Goal: Transaction & Acquisition: Purchase product/service

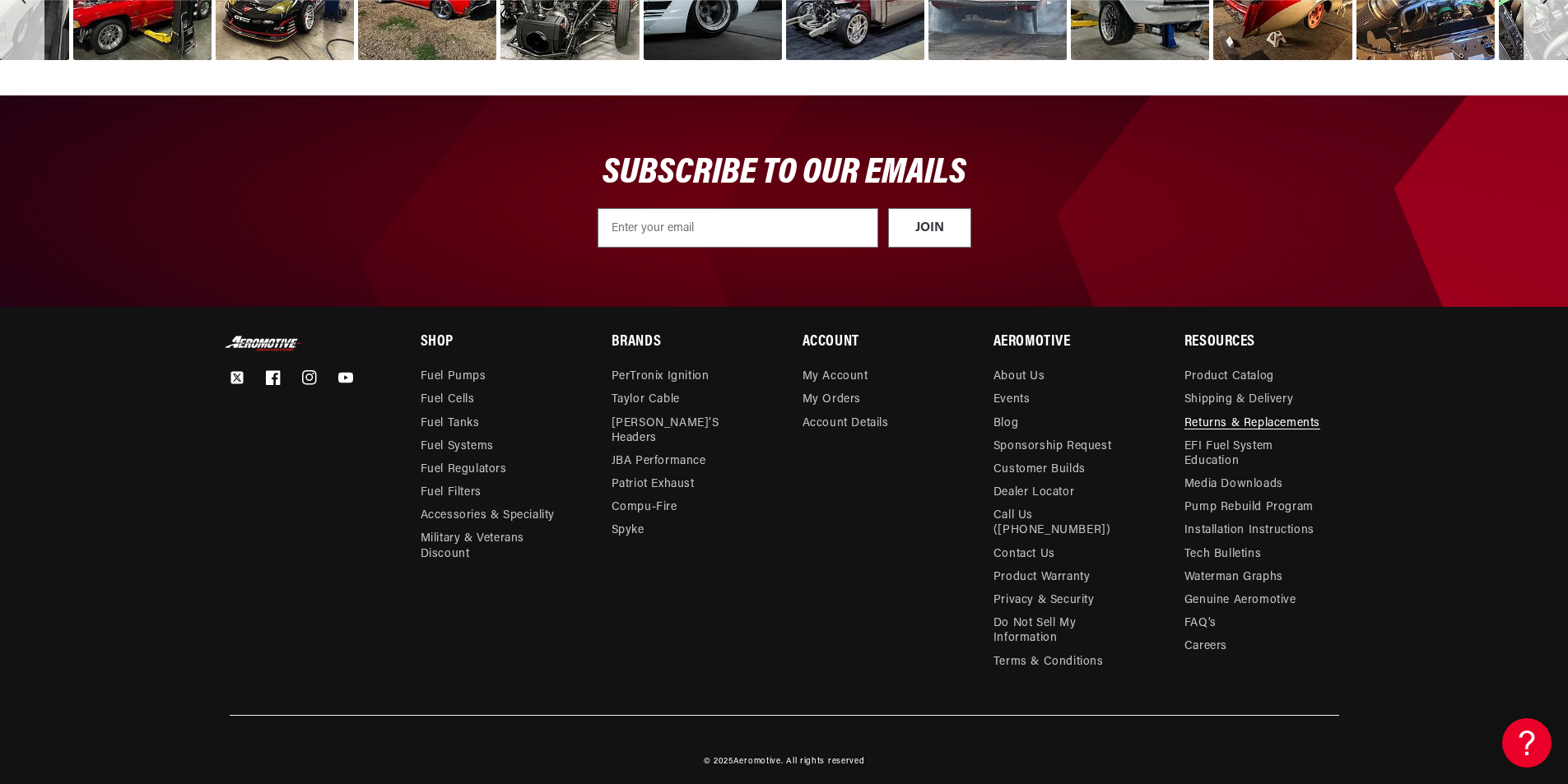
scroll to position [0, 3130]
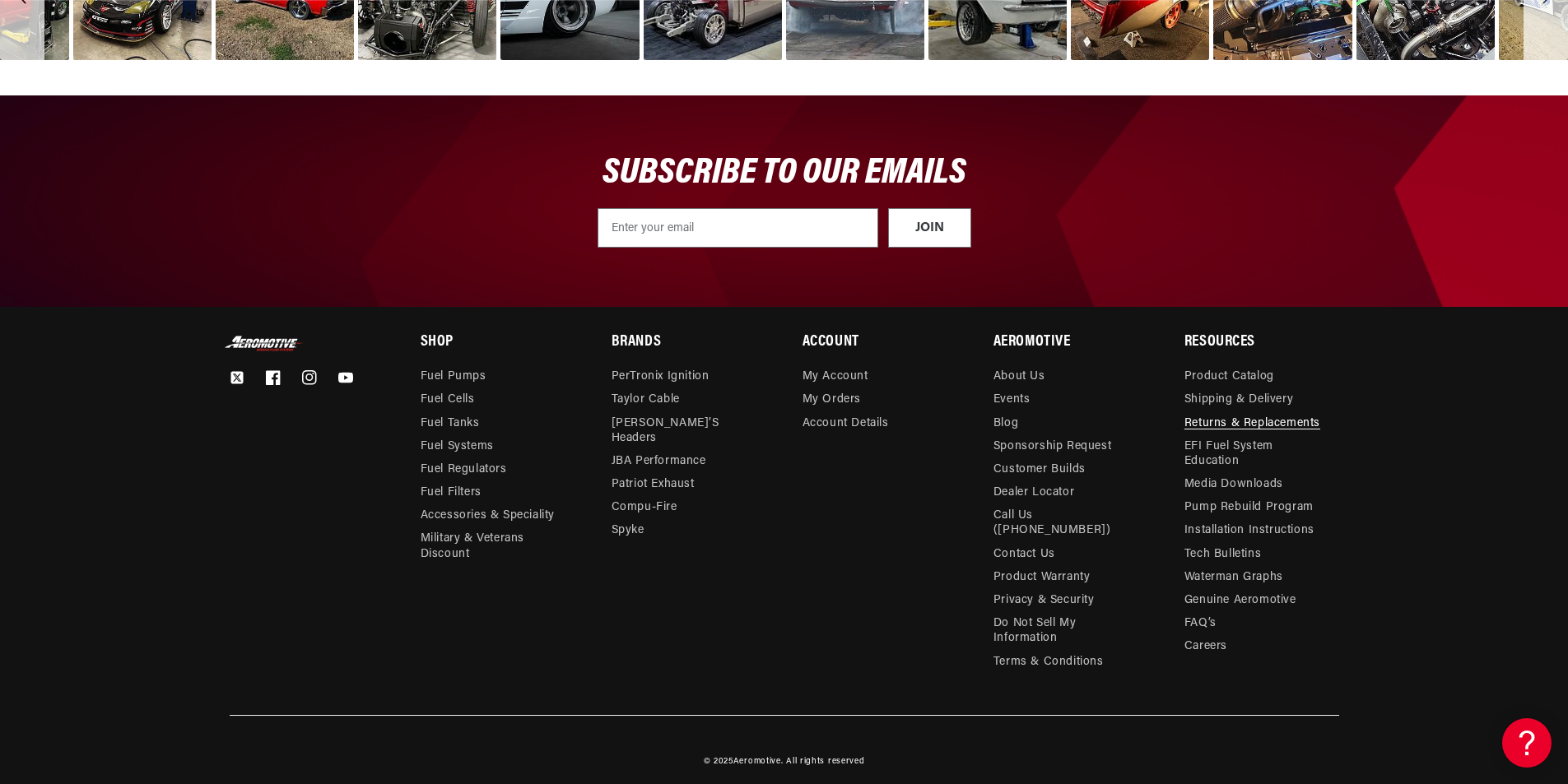
click at [1230, 425] on link "Returns & Replacements" at bounding box center [1251, 424] width 135 height 23
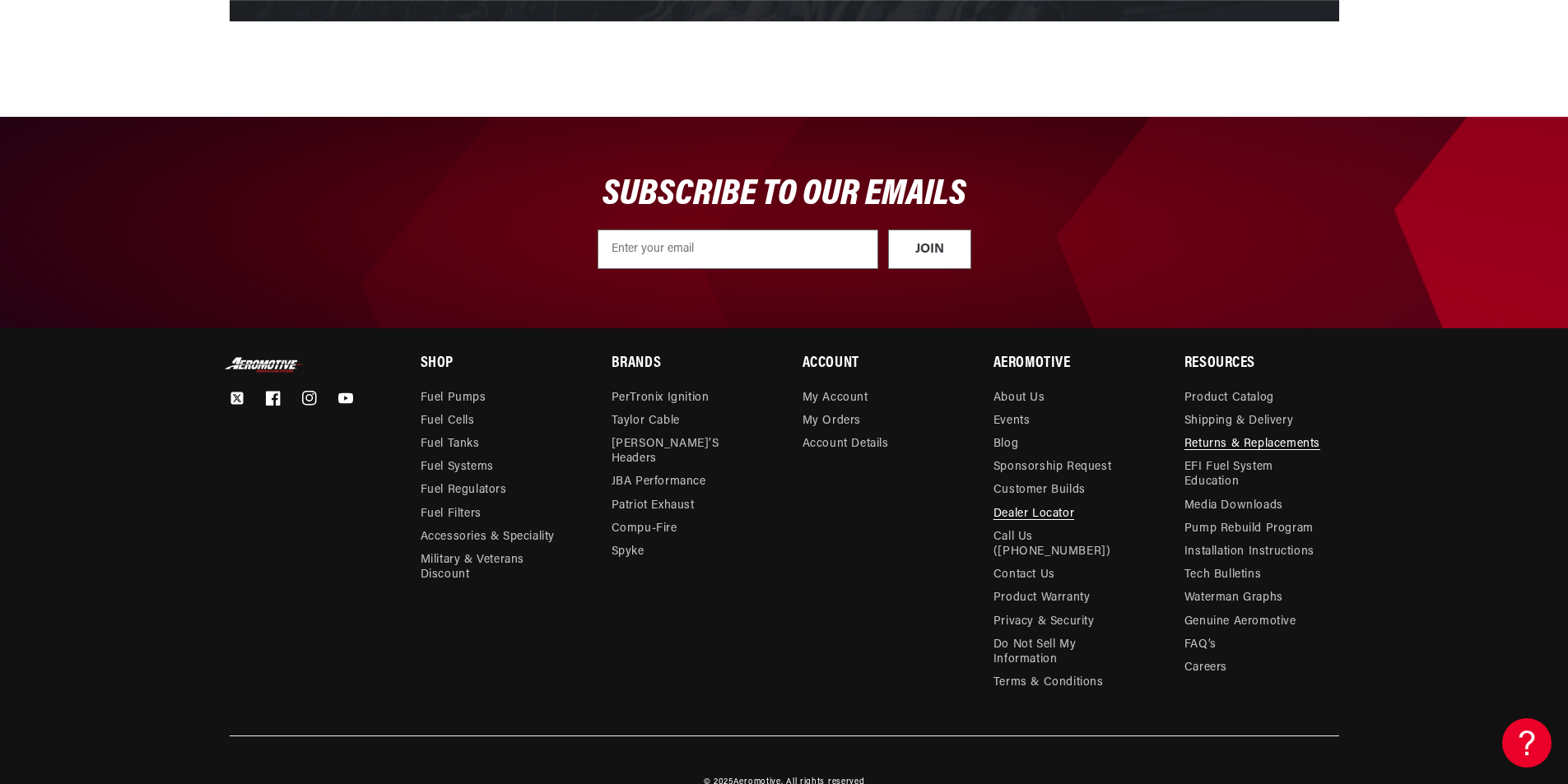
scroll to position [0, 2087]
click at [1049, 586] on link "Product Warranty" at bounding box center [1041, 598] width 97 height 23
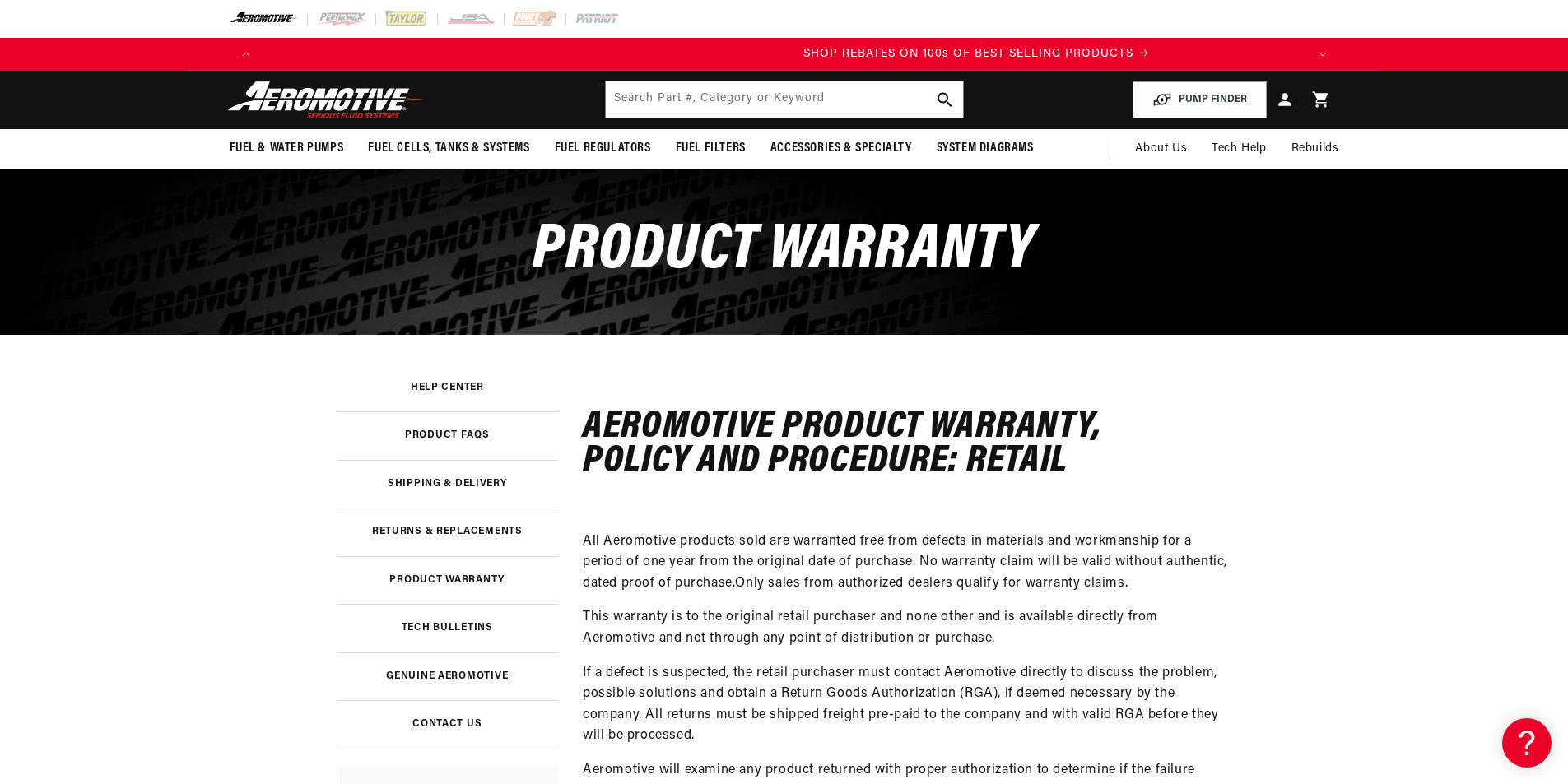
scroll to position [0, 2087]
click at [384, 96] on img at bounding box center [326, 100] width 206 height 39
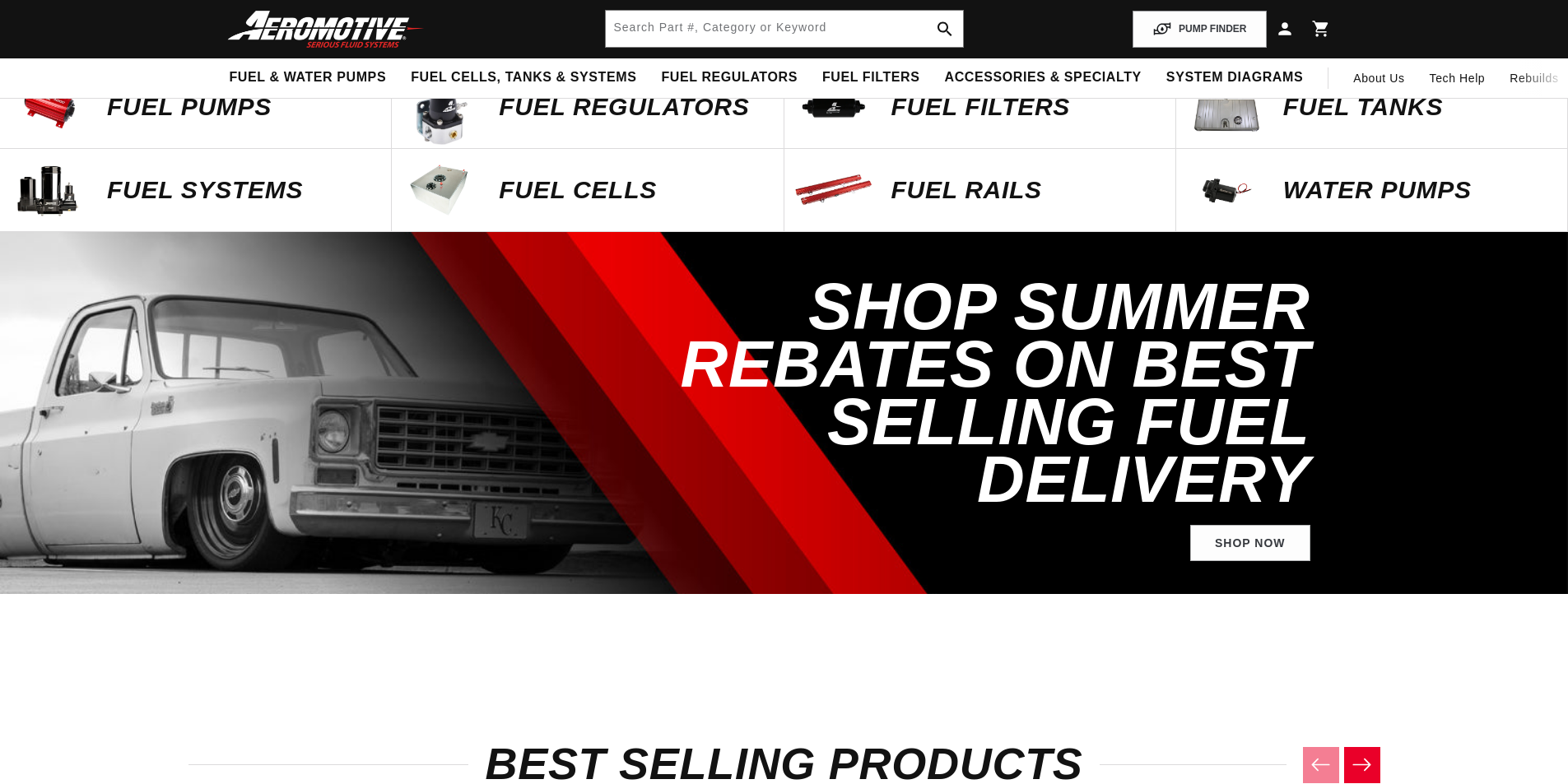
scroll to position [576, 0]
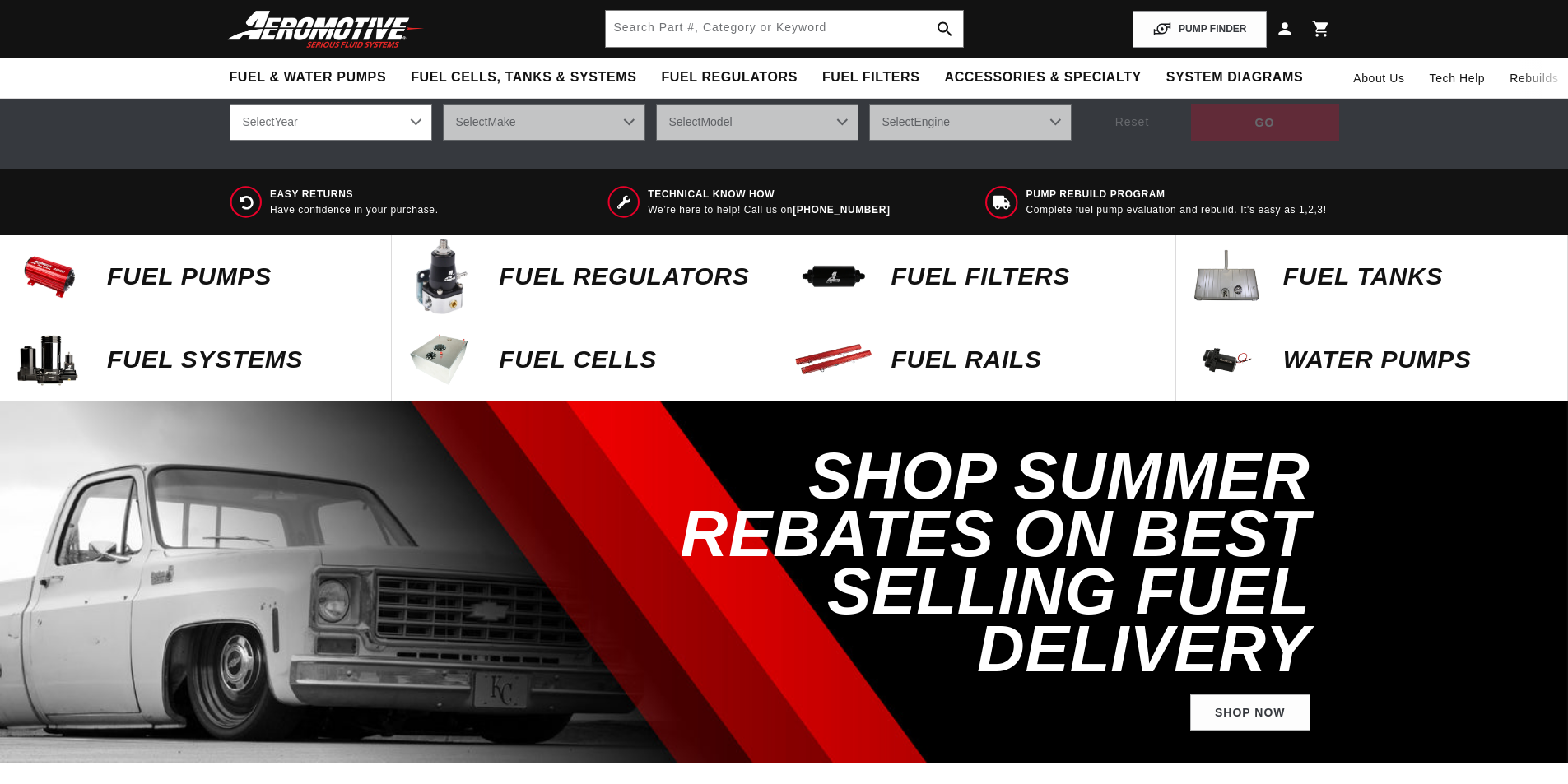
click at [558, 286] on p "FUEL REGULATORS" at bounding box center [632, 277] width 268 height 25
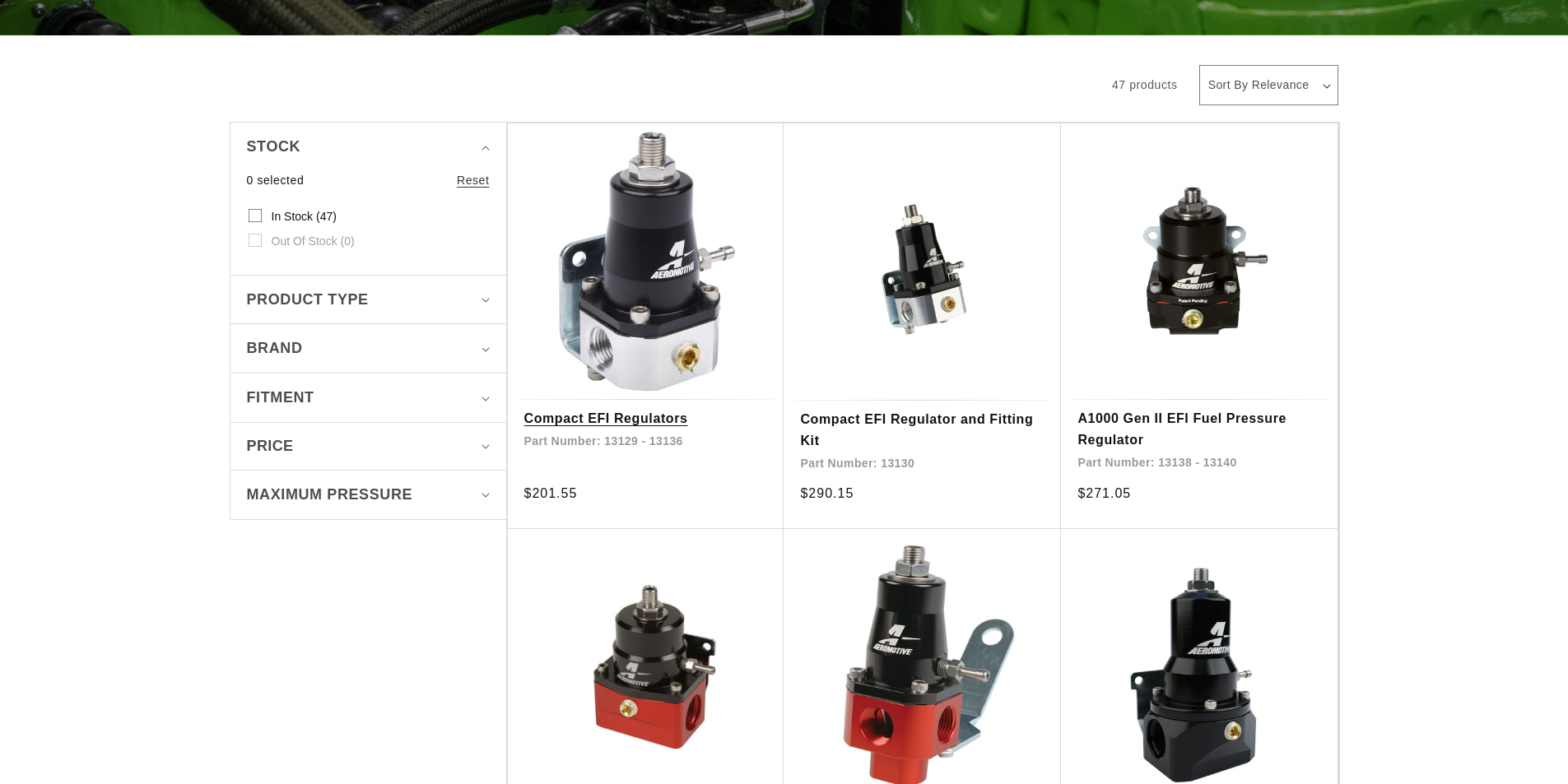
scroll to position [329, 0]
click at [661, 408] on link "Compact EFI Regulators" at bounding box center [646, 419] width 243 height 22
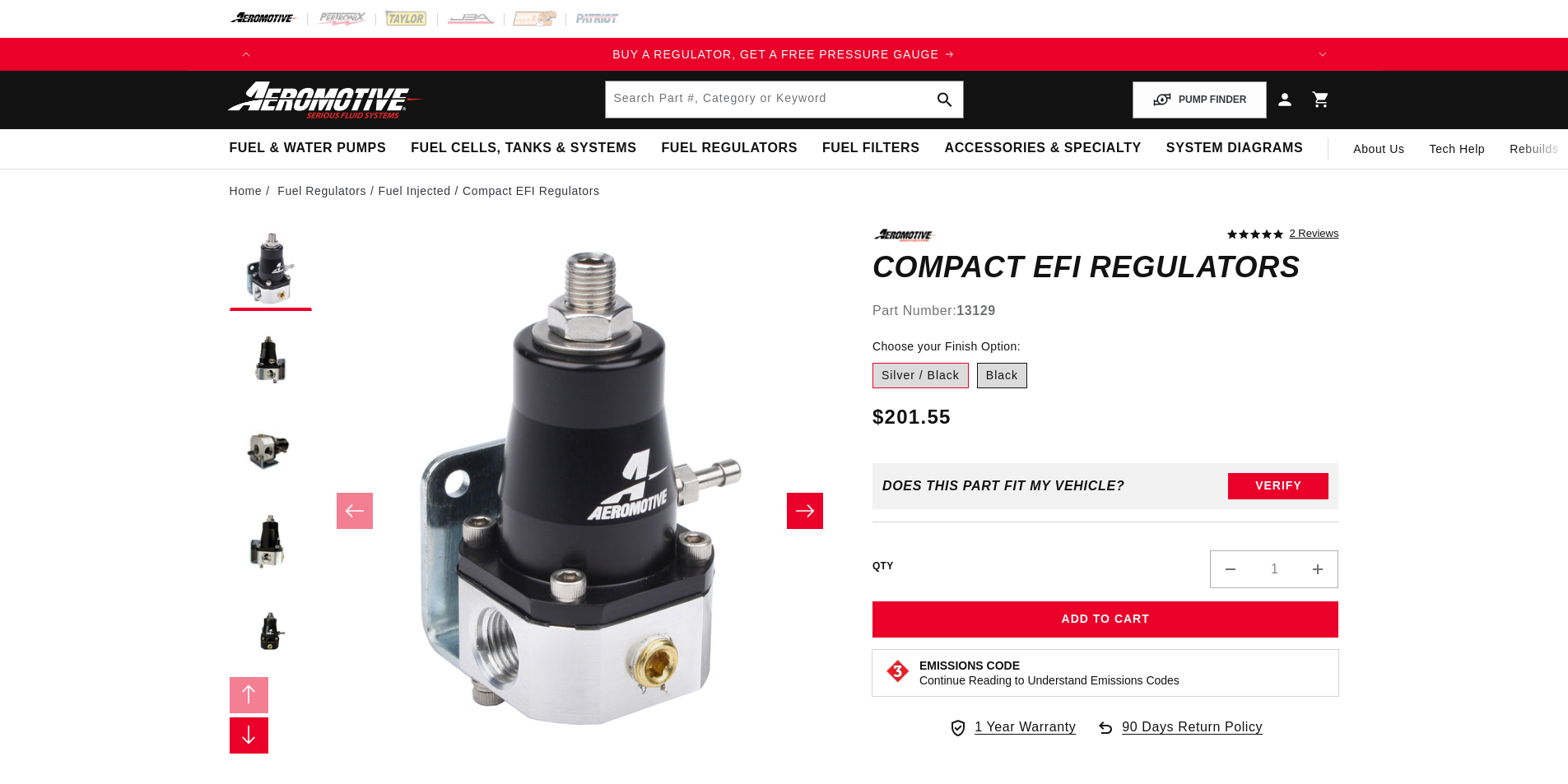
click at [1011, 384] on label "Black" at bounding box center [1002, 376] width 50 height 27
click at [978, 360] on input "Black" at bounding box center [977, 360] width 1 height 1
radio input "true"
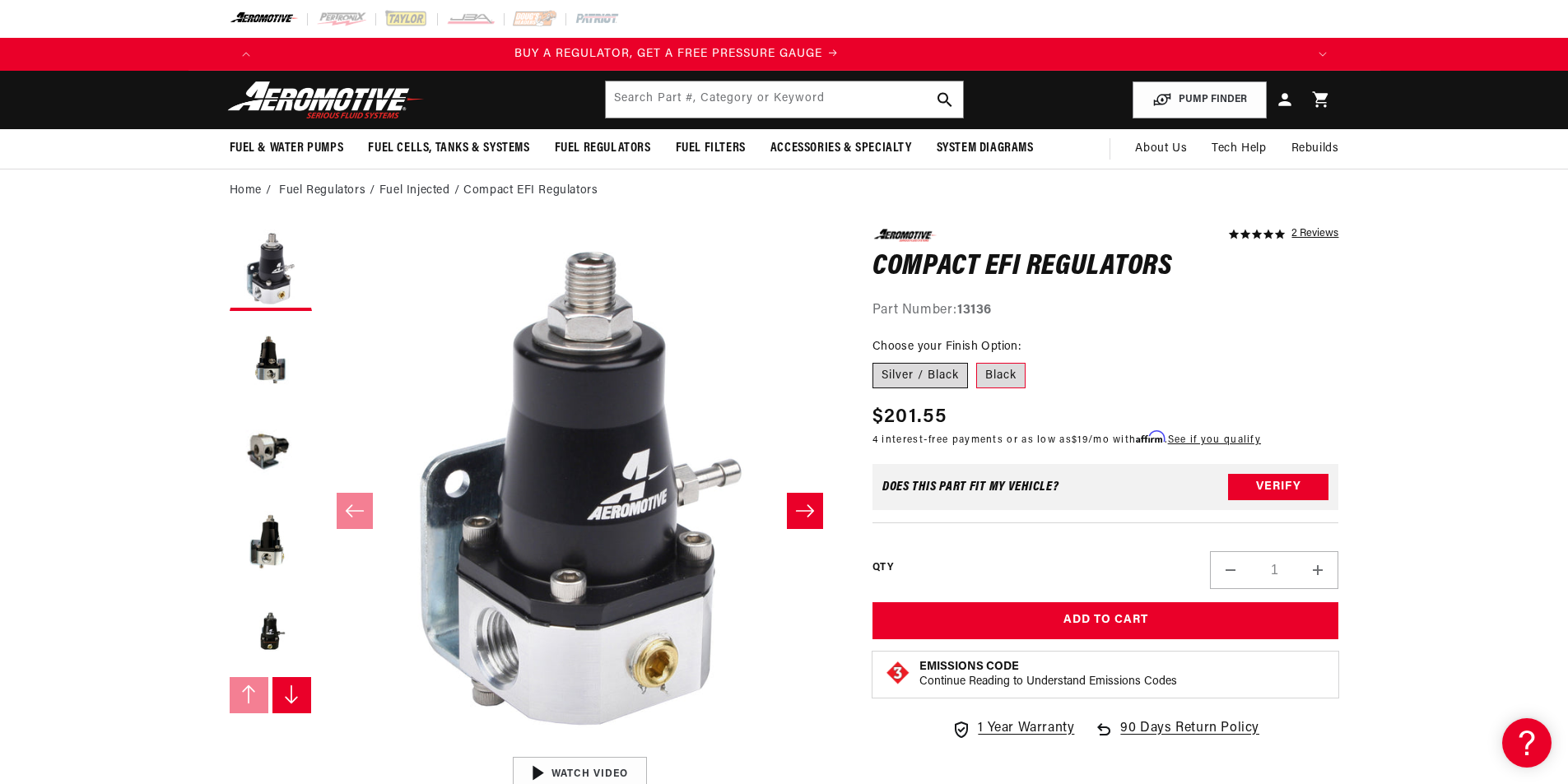
click at [920, 383] on label "Silver / Black" at bounding box center [920, 376] width 96 height 27
click at [877, 360] on input "Silver / Black" at bounding box center [877, 360] width 1 height 1
radio input "true"
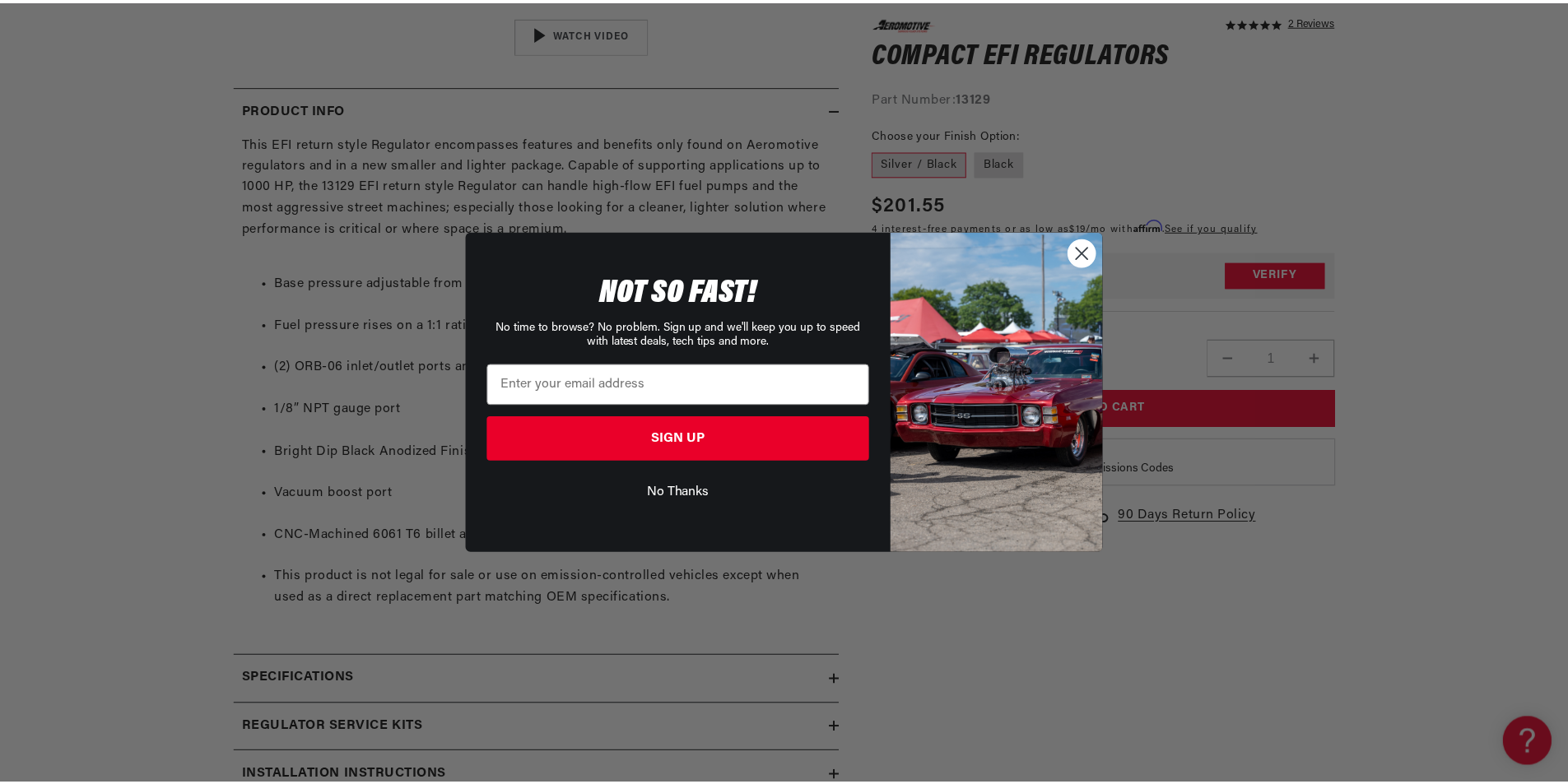
scroll to position [0, 3130]
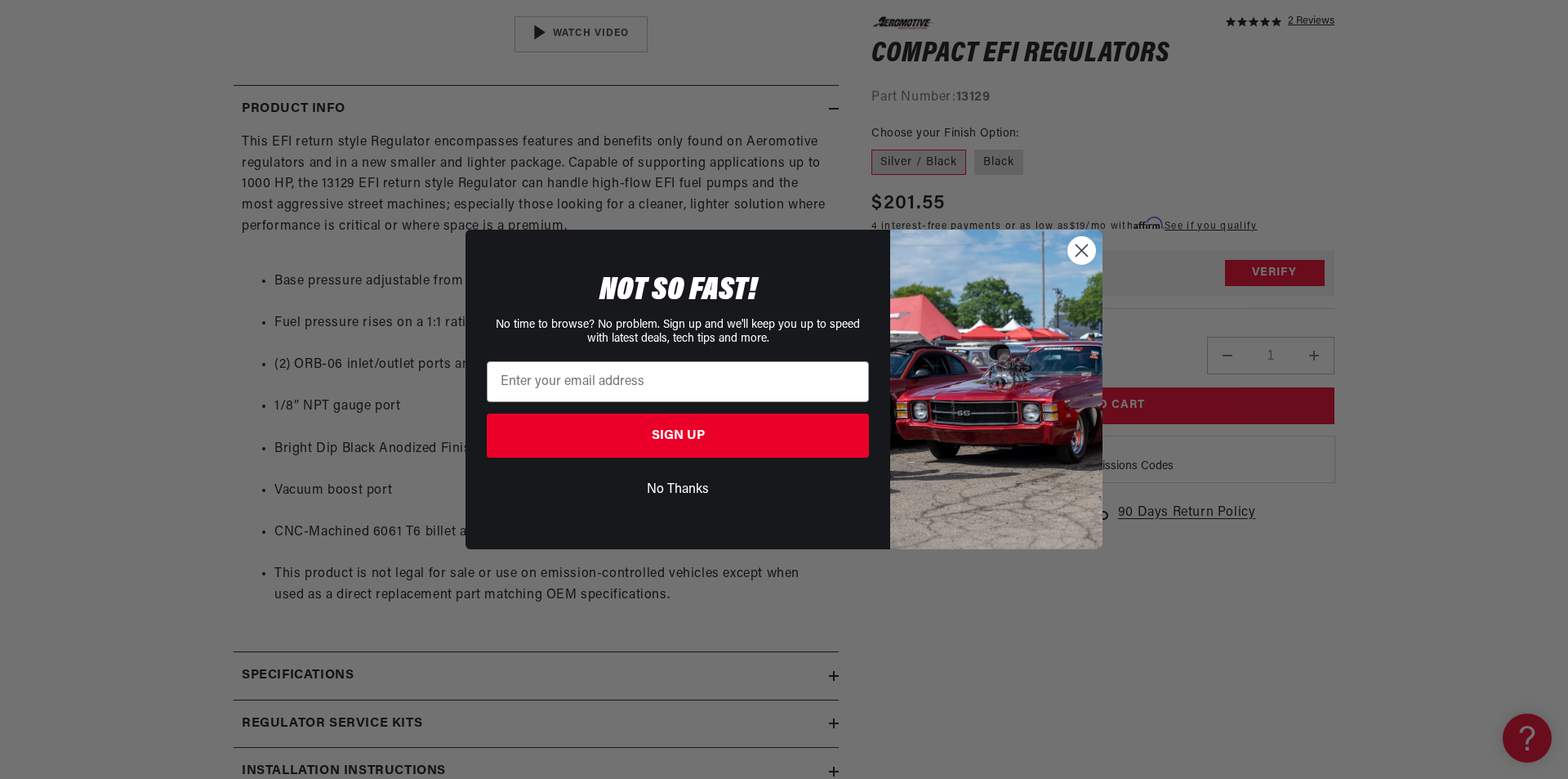
click at [1079, 256] on circle "Close dialog" at bounding box center [1081, 250] width 27 height 27
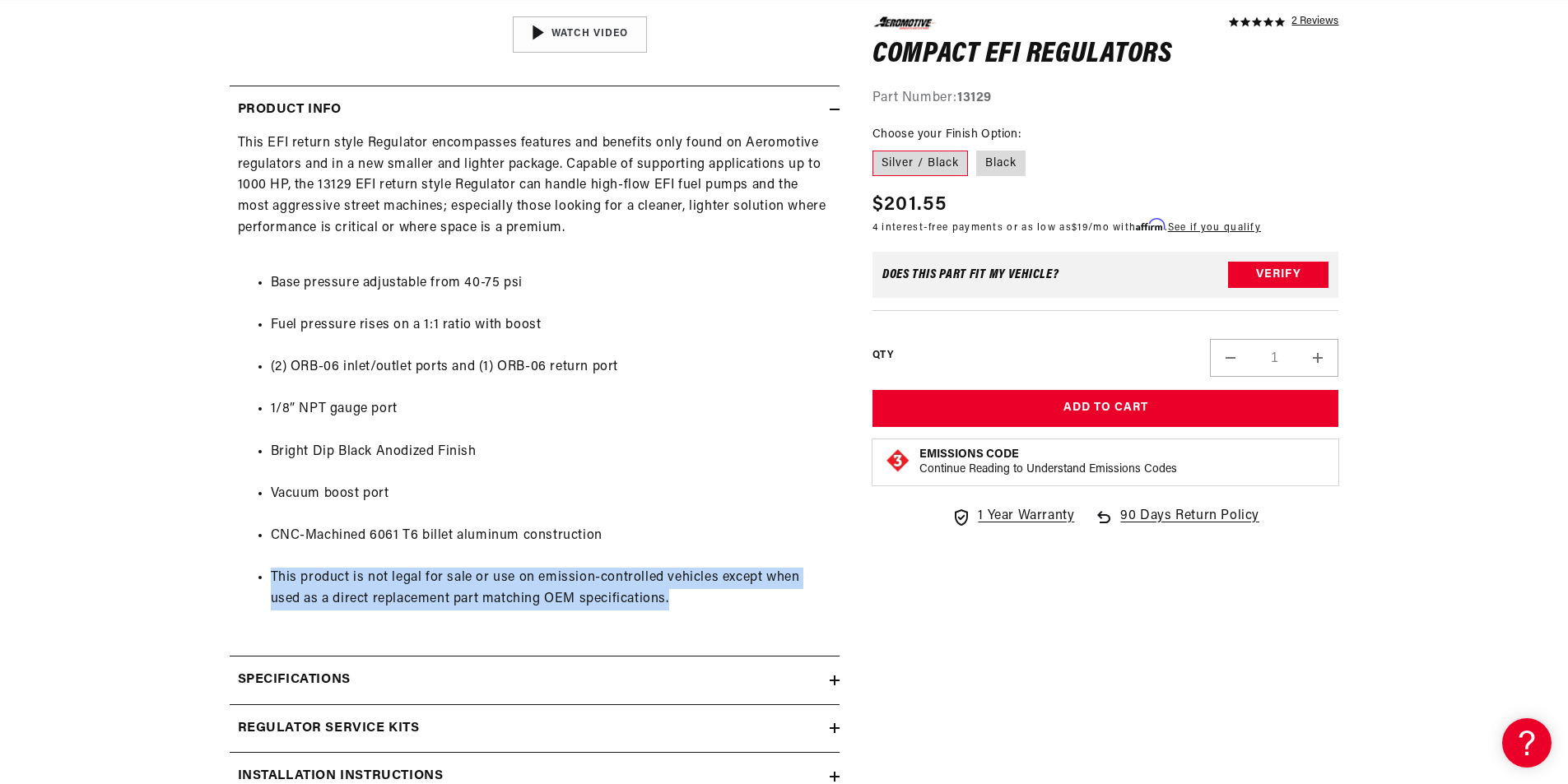
drag, startPoint x: 677, startPoint y: 598, endPoint x: 231, endPoint y: 578, distance: 446.4
click at [231, 578] on div "This EFI return style Regulator encompasses features and benefits only found on…" at bounding box center [534, 381] width 610 height 497
copy li "This product is not legal for sale or use on emission-controlled vehicles excep…"
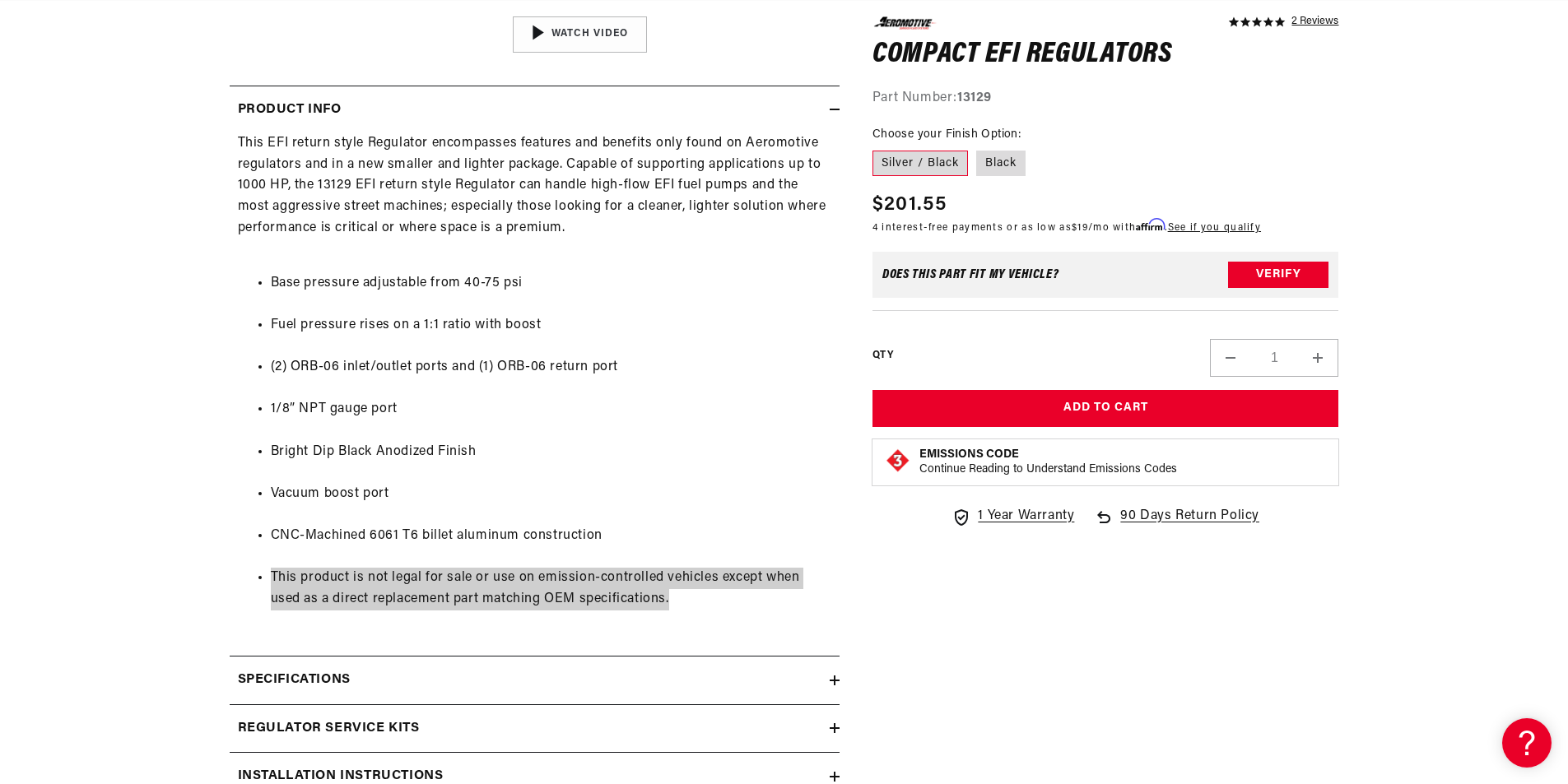
scroll to position [0, 2087]
